Goal: Task Accomplishment & Management: Complete application form

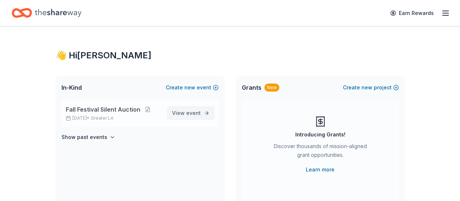
click at [198, 111] on span "event" at bounding box center [193, 113] width 15 height 6
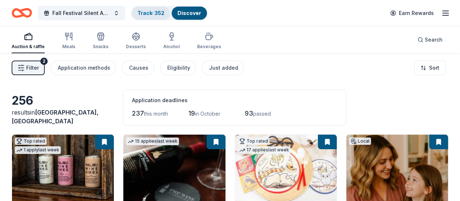
click at [163, 13] on link "Track · 352" at bounding box center [151, 13] width 27 height 6
click at [155, 13] on link "Track · 352" at bounding box center [151, 13] width 27 height 6
click at [34, 68] on span "Filter" at bounding box center [32, 67] width 13 height 9
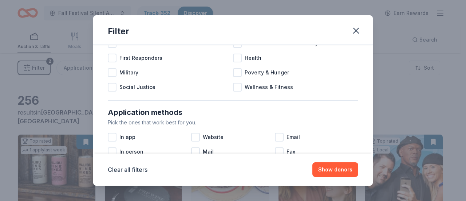
scroll to position [146, 0]
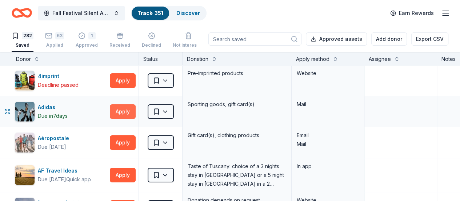
click at [131, 109] on button "Apply" at bounding box center [123, 111] width 26 height 15
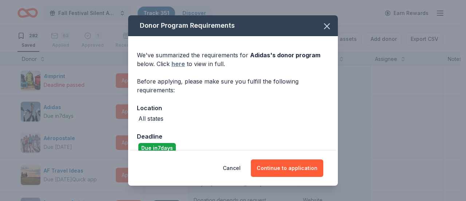
click at [177, 64] on link "here" at bounding box center [177, 63] width 13 height 9
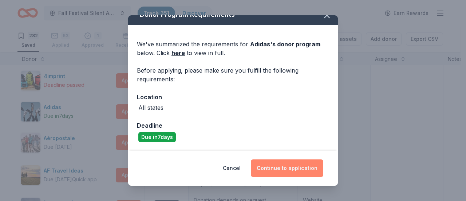
click at [277, 166] on button "Continue to application" at bounding box center [287, 167] width 72 height 17
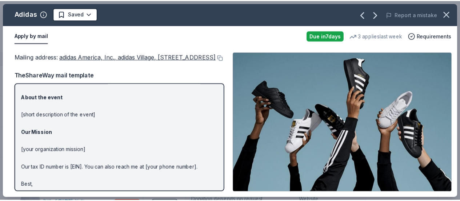
scroll to position [106, 0]
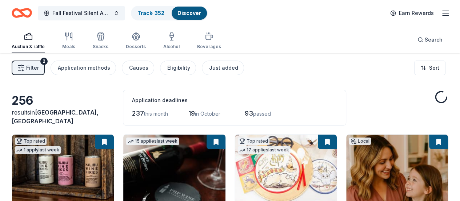
click at [199, 16] on link "Discover" at bounding box center [190, 13] width 24 height 6
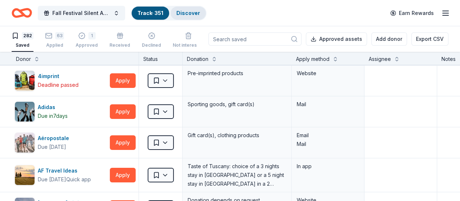
click at [186, 9] on div "Discover" at bounding box center [188, 13] width 35 height 13
click at [189, 14] on link "Discover" at bounding box center [189, 13] width 24 height 6
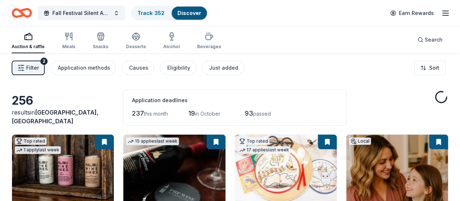
click at [191, 13] on link "Discover" at bounding box center [190, 13] width 24 height 6
click at [39, 66] on span "Filter" at bounding box center [32, 67] width 13 height 9
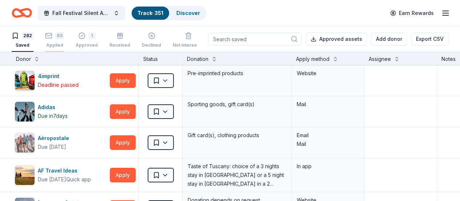
click at [63, 35] on div "63" at bounding box center [59, 35] width 9 height 7
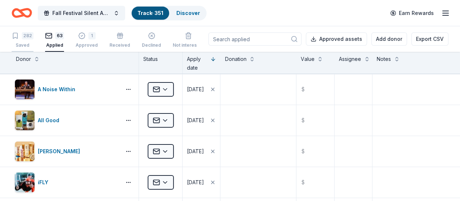
click at [28, 40] on div "282 Saved" at bounding box center [23, 40] width 22 height 16
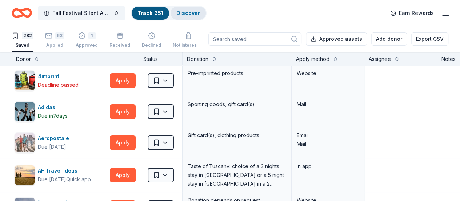
click at [194, 13] on link "Discover" at bounding box center [189, 13] width 24 height 6
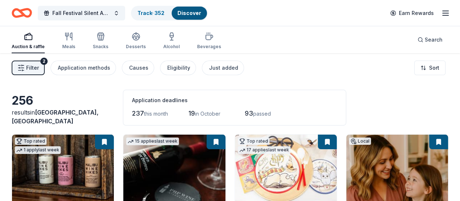
click at [35, 106] on div "256" at bounding box center [63, 100] width 103 height 15
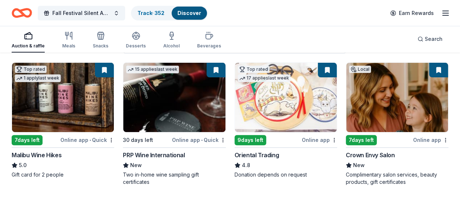
scroll to position [73, 0]
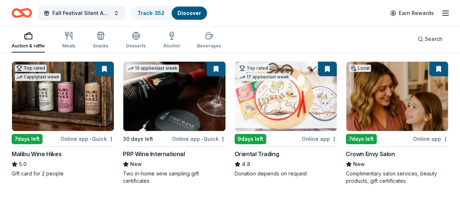
click at [347, 99] on img at bounding box center [398, 96] width 102 height 69
click at [159, 15] on link "Track · 352" at bounding box center [151, 13] width 27 height 6
click at [153, 9] on div "Track · 352" at bounding box center [151, 13] width 39 height 13
click at [157, 16] on div "Track · 352" at bounding box center [151, 13] width 39 height 13
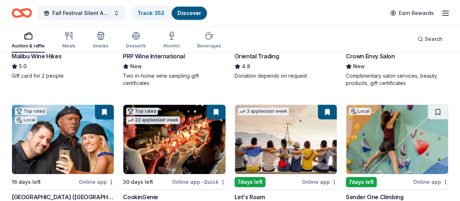
scroll to position [182, 0]
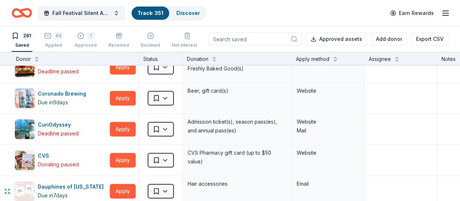
scroll to position [1711, 0]
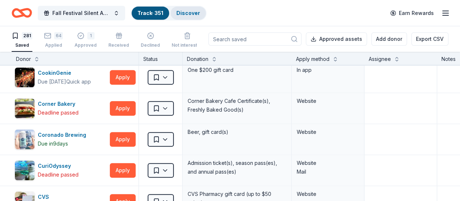
click at [197, 12] on link "Discover" at bounding box center [189, 13] width 24 height 6
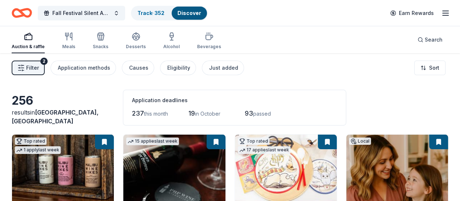
scroll to position [73, 0]
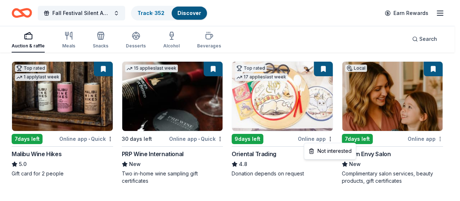
click at [352, 128] on html "Fall Festival Silent Auction Track · 352 Discover Earn Rewards Auction & raffle…" at bounding box center [230, 27] width 460 height 201
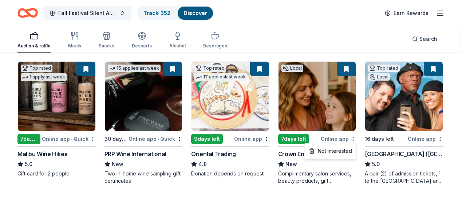
click at [322, 91] on html "Fall Festival Silent Auction Track · 352 Discover Earn Rewards Auction & raffle…" at bounding box center [233, 27] width 466 height 201
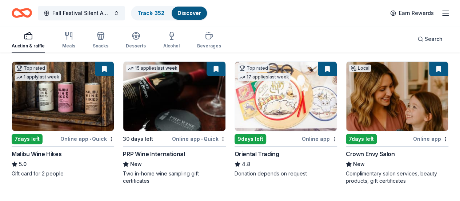
click at [347, 104] on img at bounding box center [398, 96] width 102 height 69
click at [134, 100] on img at bounding box center [174, 96] width 102 height 69
click at [349, 66] on div "Local" at bounding box center [360, 67] width 22 height 7
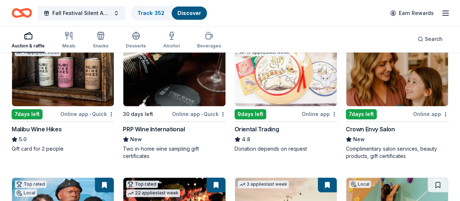
scroll to position [109, 0]
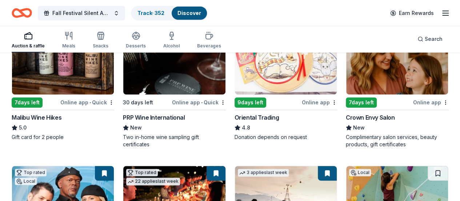
click at [347, 77] on img at bounding box center [398, 59] width 102 height 69
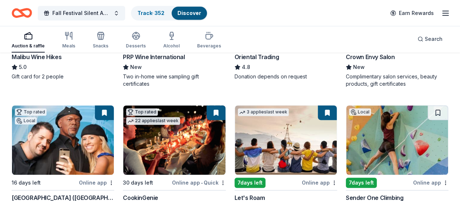
scroll to position [182, 0]
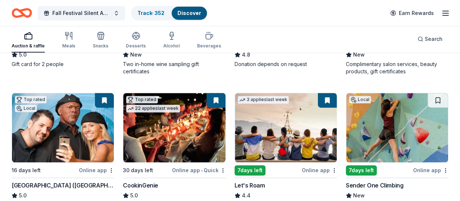
click at [347, 135] on img at bounding box center [398, 127] width 102 height 69
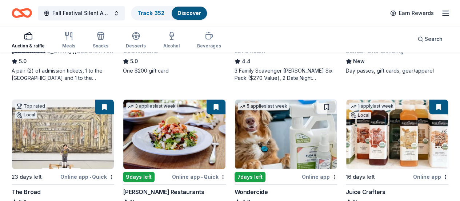
scroll to position [328, 0]
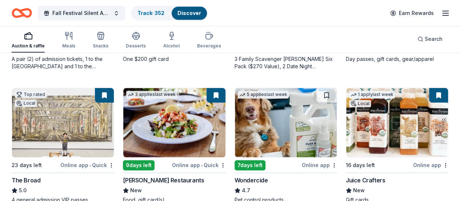
click at [235, 134] on img at bounding box center [286, 122] width 102 height 69
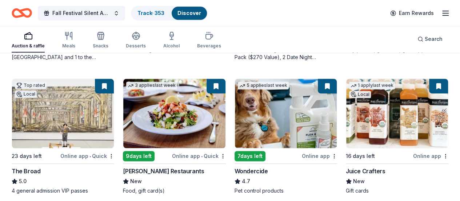
scroll to position [364, 0]
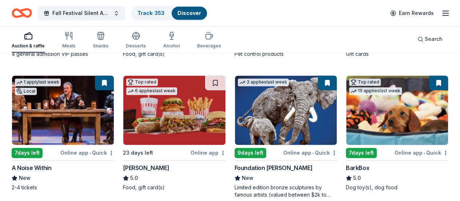
scroll to position [510, 0]
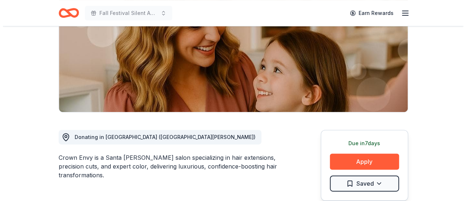
scroll to position [146, 0]
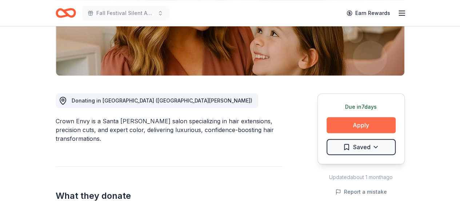
click at [340, 126] on button "Apply" at bounding box center [361, 125] width 69 height 16
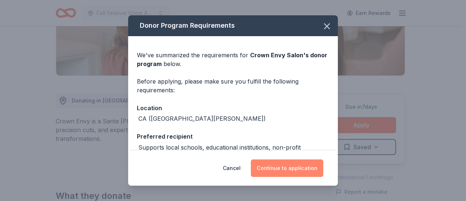
click at [292, 166] on button "Continue to application" at bounding box center [287, 167] width 72 height 17
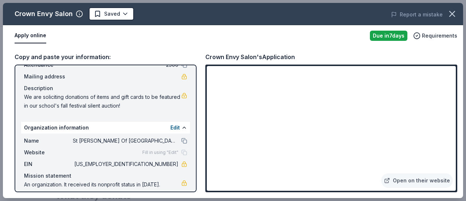
scroll to position [55, 0]
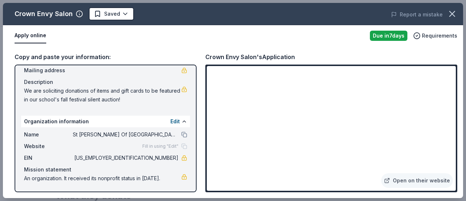
drag, startPoint x: 172, startPoint y: 136, endPoint x: 119, endPoint y: 136, distance: 53.1
click at [119, 136] on div "Name St Bernardine Of Siena School" at bounding box center [105, 134] width 163 height 9
click at [103, 135] on span "St [PERSON_NAME] Of [GEOGRAPHIC_DATA]" at bounding box center [126, 134] width 106 height 9
click at [178, 142] on div "Website Fill in using "Edit"" at bounding box center [105, 146] width 163 height 9
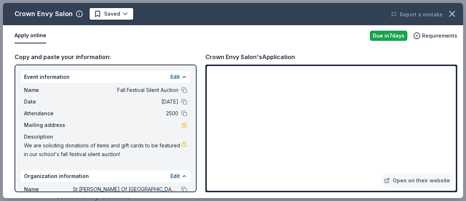
click at [109, 89] on span "Fall Festival Silent Auction" at bounding box center [126, 90] width 106 height 9
drag, startPoint x: 110, startPoint y: 89, endPoint x: 166, endPoint y: 89, distance: 56.1
click at [166, 89] on span "Fall Festival Silent Auction" at bounding box center [126, 90] width 106 height 9
click at [170, 75] on button "Edit" at bounding box center [174, 76] width 9 height 9
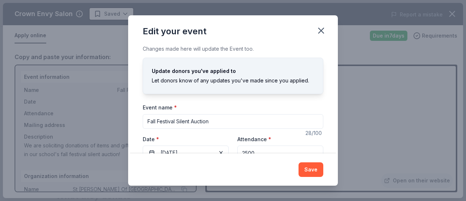
click at [322, 28] on icon "button" at bounding box center [321, 30] width 10 height 10
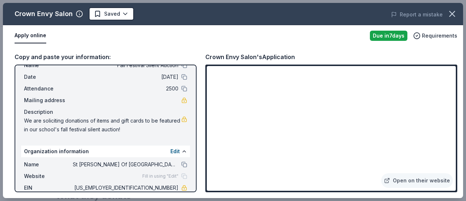
scroll to position [36, 0]
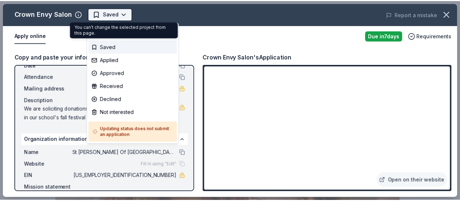
scroll to position [0, 0]
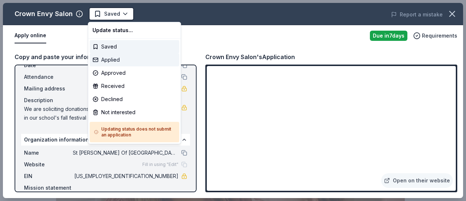
click at [109, 57] on div "Applied" at bounding box center [135, 59] width 90 height 13
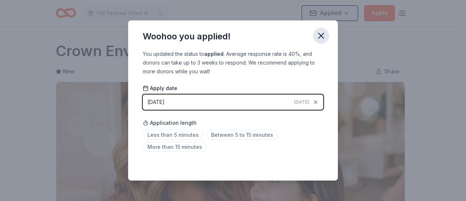
click at [322, 33] on icon "button" at bounding box center [321, 36] width 10 height 10
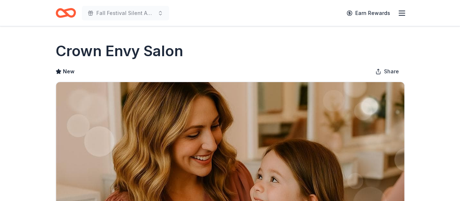
click at [401, 14] on icon "button" at bounding box center [402, 13] width 9 height 9
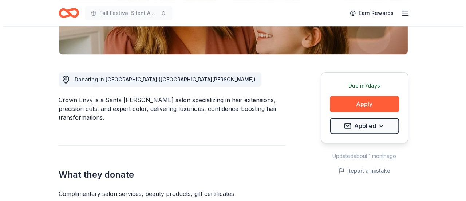
scroll to position [218, 0]
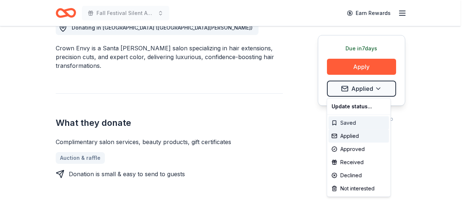
click at [347, 123] on div "Saved" at bounding box center [358, 122] width 60 height 13
click at [352, 135] on div "Applied" at bounding box center [373, 135] width 90 height 13
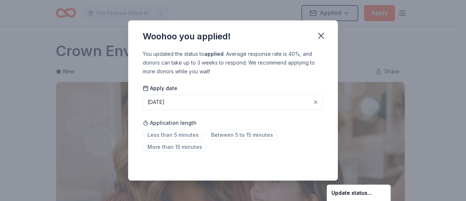
scroll to position [0, 0]
click at [320, 35] on html "Fall Festival Silent Auction Applied Apply Due in 7 days Share Crown Envy Salon…" at bounding box center [233, 100] width 466 height 201
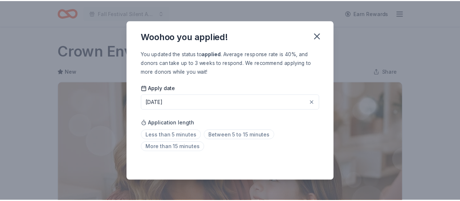
scroll to position [191, 0]
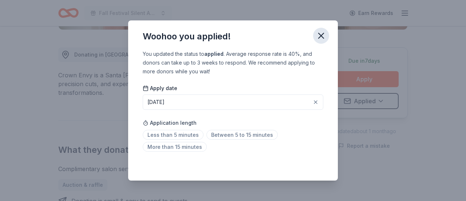
click at [320, 37] on icon "button" at bounding box center [321, 35] width 5 height 5
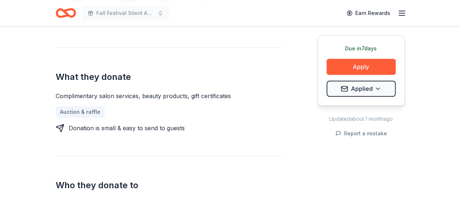
scroll to position [9, 0]
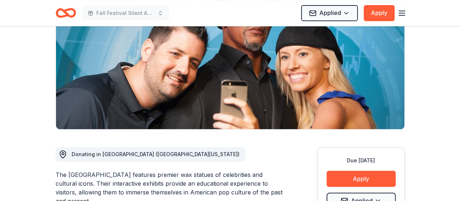
scroll to position [109, 0]
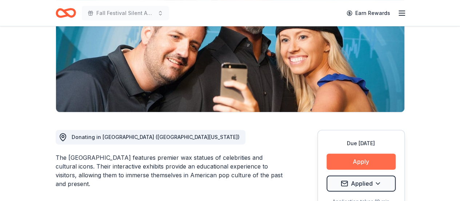
click at [363, 157] on button "Apply" at bounding box center [361, 161] width 69 height 16
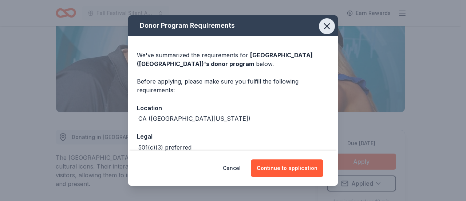
click at [322, 23] on icon "button" at bounding box center [327, 26] width 10 height 10
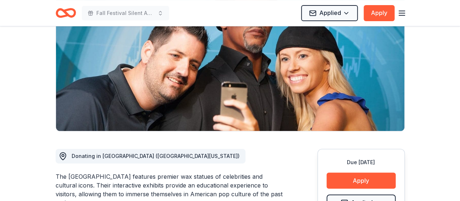
scroll to position [36, 0]
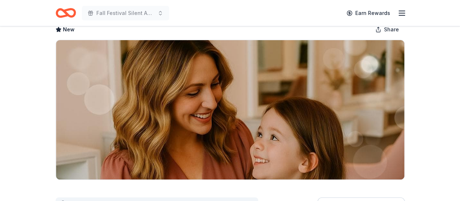
scroll to position [109, 0]
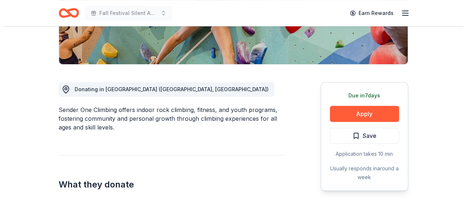
scroll to position [146, 0]
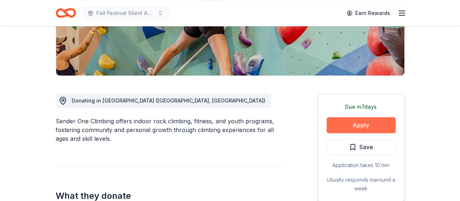
click at [353, 120] on button "Apply" at bounding box center [361, 125] width 69 height 16
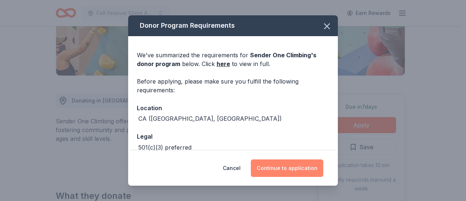
click at [285, 167] on button "Continue to application" at bounding box center [287, 167] width 72 height 17
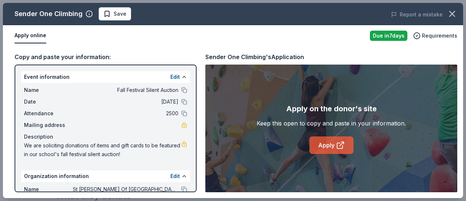
click at [319, 142] on link "Apply" at bounding box center [331, 144] width 44 height 17
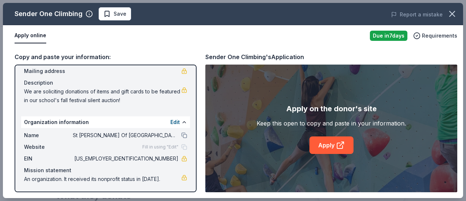
scroll to position [55, 0]
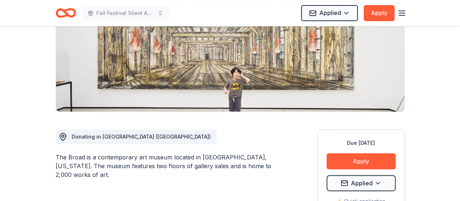
scroll to position [146, 0]
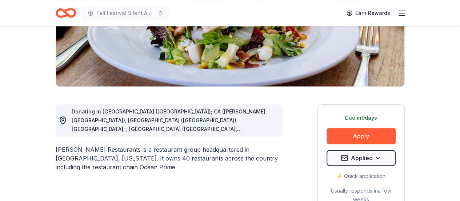
scroll to position [146, 0]
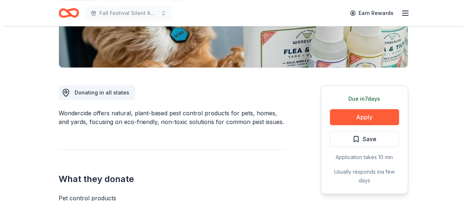
scroll to position [182, 0]
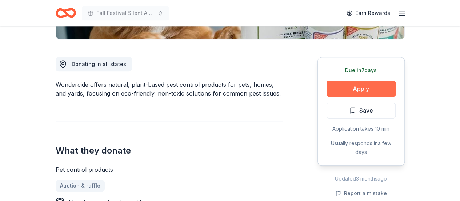
click at [340, 90] on button "Apply" at bounding box center [361, 88] width 69 height 16
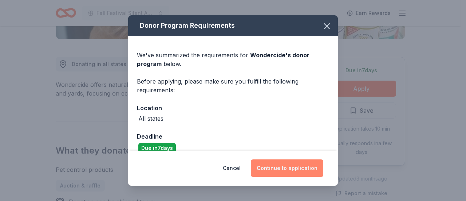
click at [269, 167] on button "Continue to application" at bounding box center [287, 167] width 72 height 17
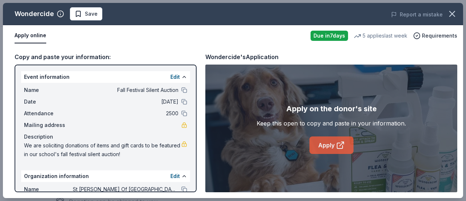
click at [318, 145] on link "Apply" at bounding box center [331, 144] width 44 height 17
click at [78, 16] on span "Save" at bounding box center [86, 13] width 23 height 9
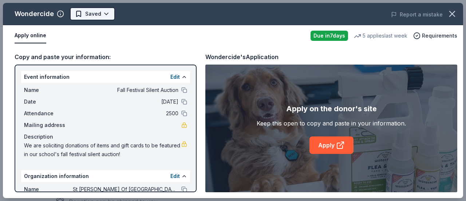
scroll to position [0, 0]
click at [97, 10] on body "Fall Festival Silent Auction Earn Rewards Due in 7 days Share Wondercide 4.7 • …" at bounding box center [230, 100] width 460 height 201
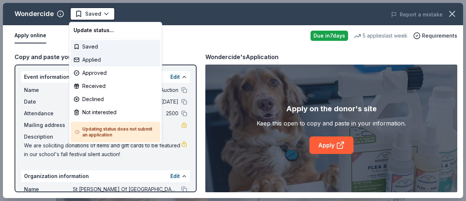
click at [91, 56] on div "Applied" at bounding box center [116, 59] width 90 height 13
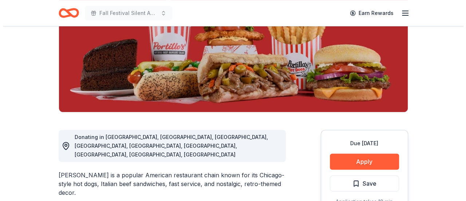
scroll to position [146, 0]
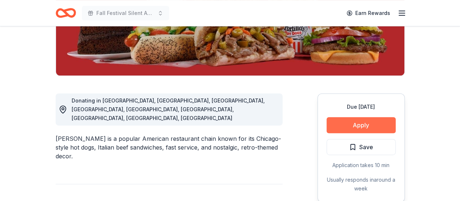
click at [364, 126] on button "Apply" at bounding box center [361, 125] width 69 height 16
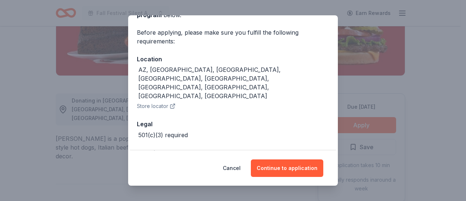
scroll to position [50, 0]
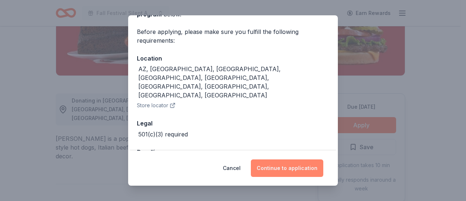
click at [282, 166] on button "Continue to application" at bounding box center [287, 167] width 72 height 17
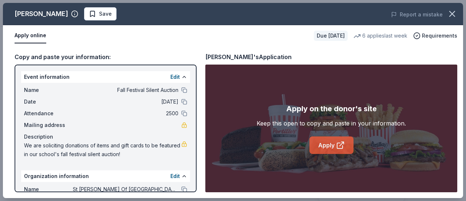
click at [316, 147] on link "Apply" at bounding box center [331, 144] width 44 height 17
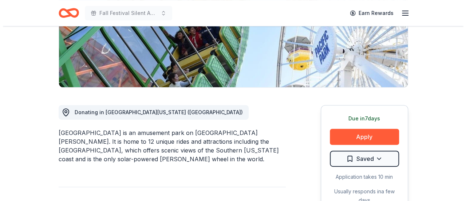
scroll to position [146, 0]
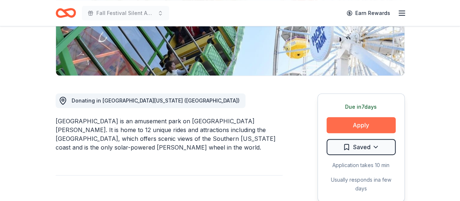
click at [347, 121] on button "Apply" at bounding box center [361, 125] width 69 height 16
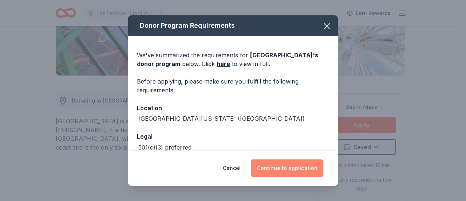
click at [272, 163] on button "Continue to application" at bounding box center [287, 167] width 72 height 17
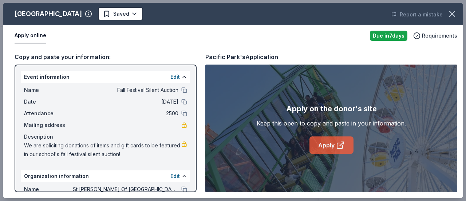
click at [325, 145] on link "Apply" at bounding box center [331, 144] width 44 height 17
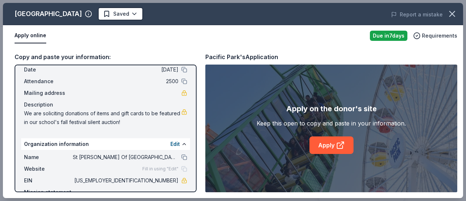
scroll to position [55, 0]
